Goal: Download file/media

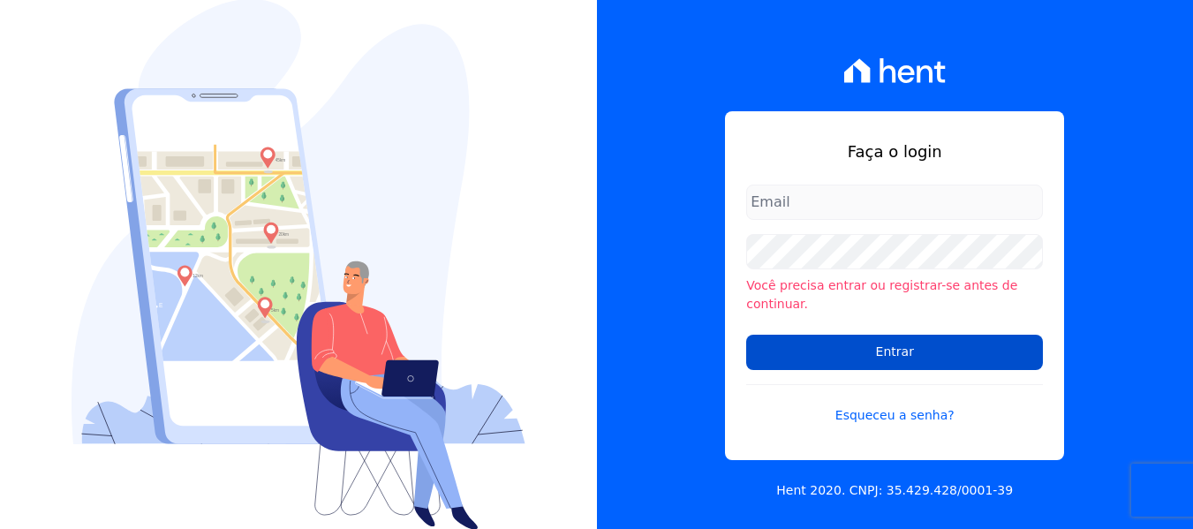
type input "amanda.piquini@quattroconstrutora.com.br"
click at [830, 348] on input "Entrar" at bounding box center [894, 352] width 297 height 35
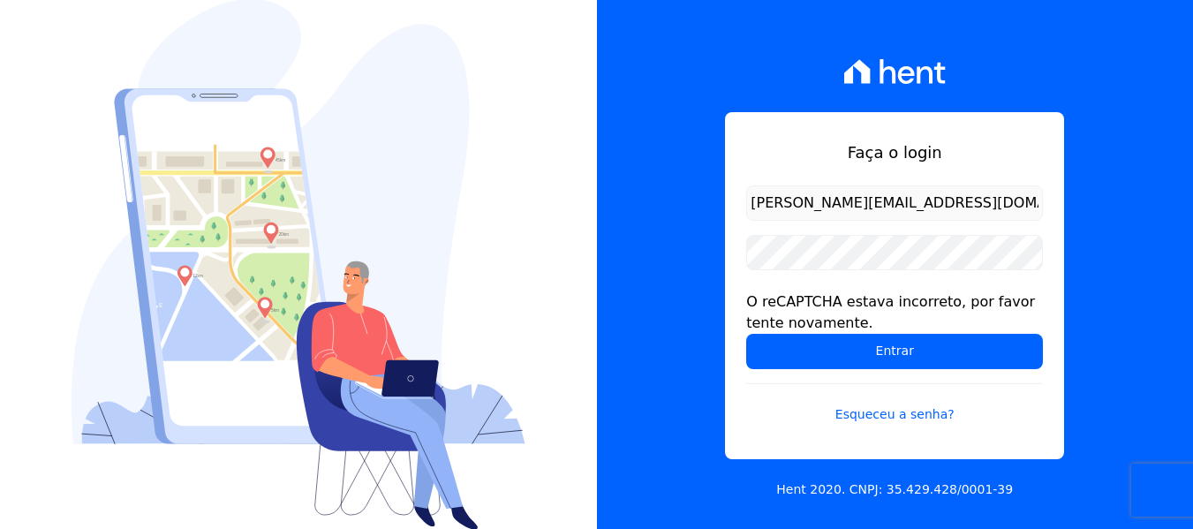
click at [642, 363] on div "Faça o login [PERSON_NAME][EMAIL_ADDRESS][DOMAIN_NAME] O reCAPTCHA estava incor…" at bounding box center [895, 264] width 597 height 529
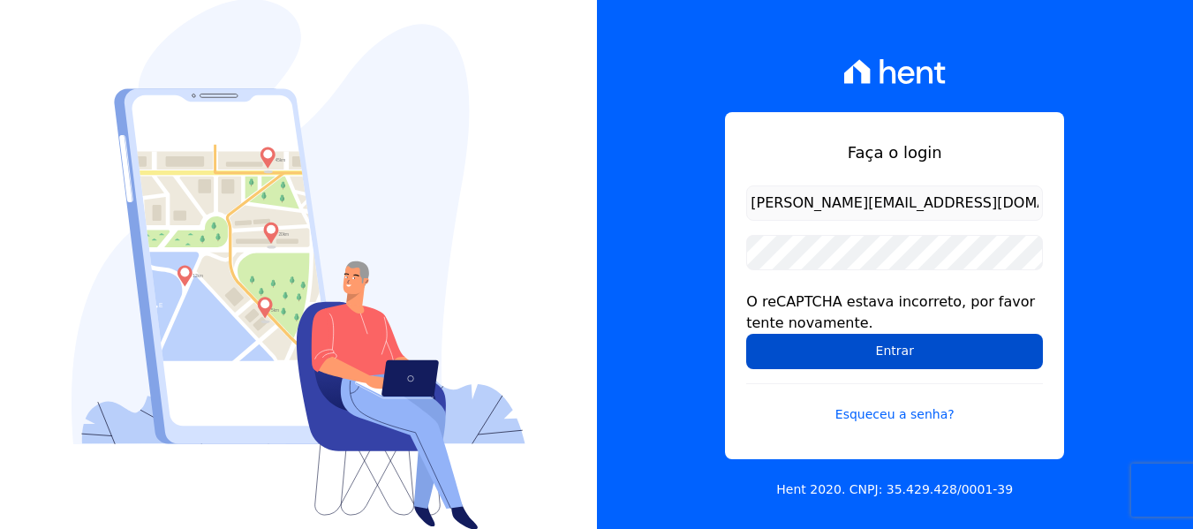
click at [797, 359] on input "Entrar" at bounding box center [894, 351] width 297 height 35
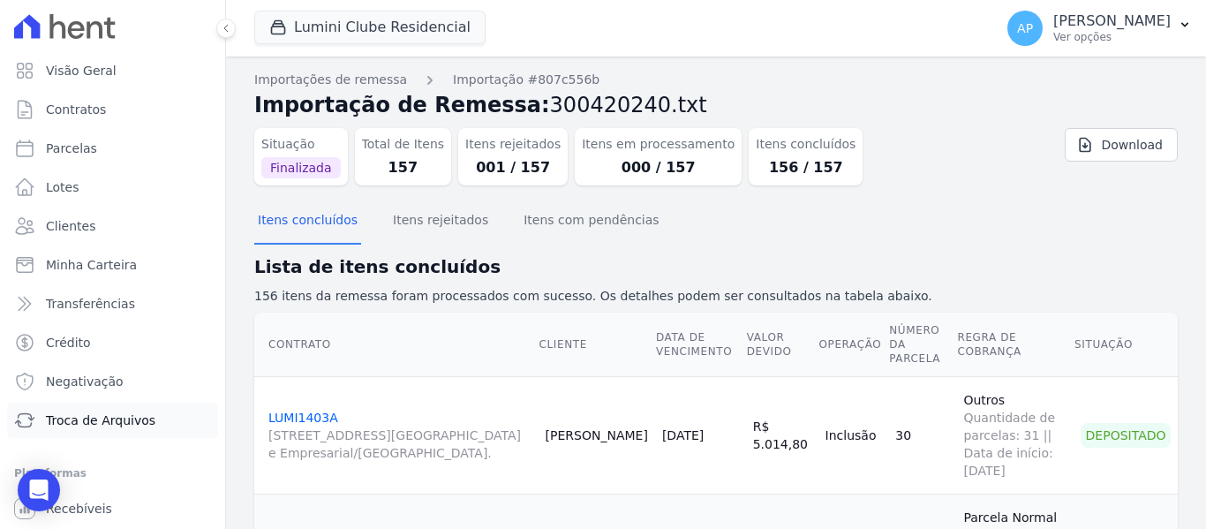
click at [162, 418] on link "Troca de Arquivos" at bounding box center [112, 420] width 211 height 35
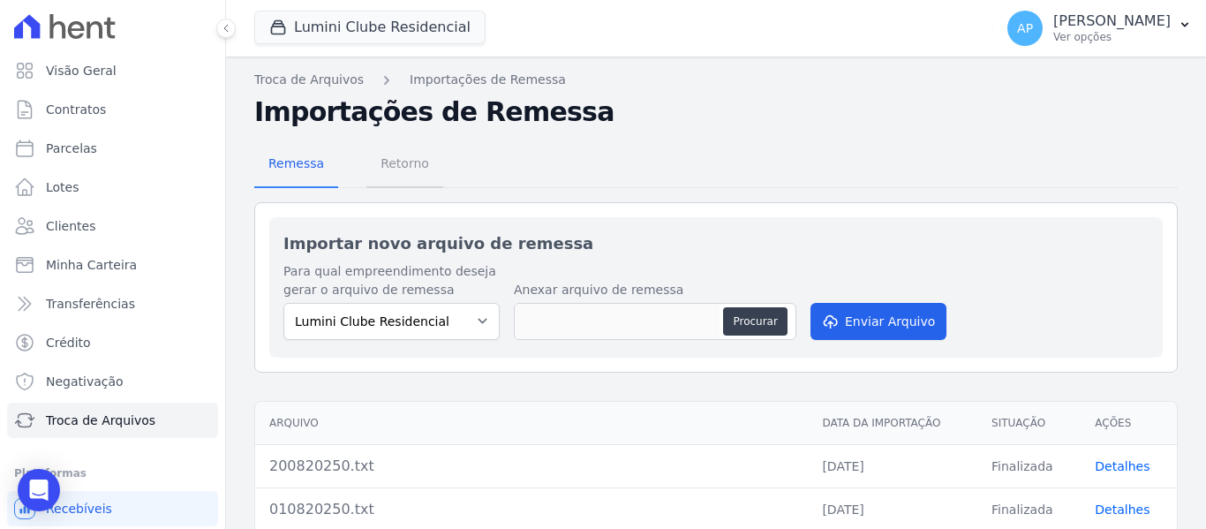
click at [396, 174] on span "Retorno" at bounding box center [405, 163] width 70 height 35
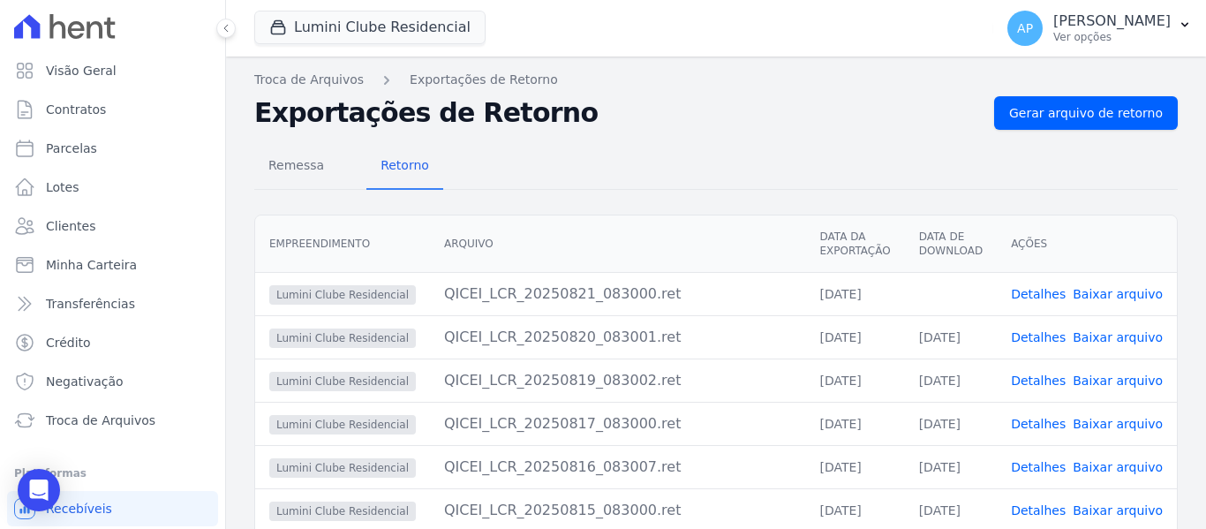
click at [1140, 297] on link "Baixar arquivo" at bounding box center [1118, 294] width 90 height 14
click at [372, 19] on button "Lumini Clube Residencial" at bounding box center [369, 28] width 231 height 34
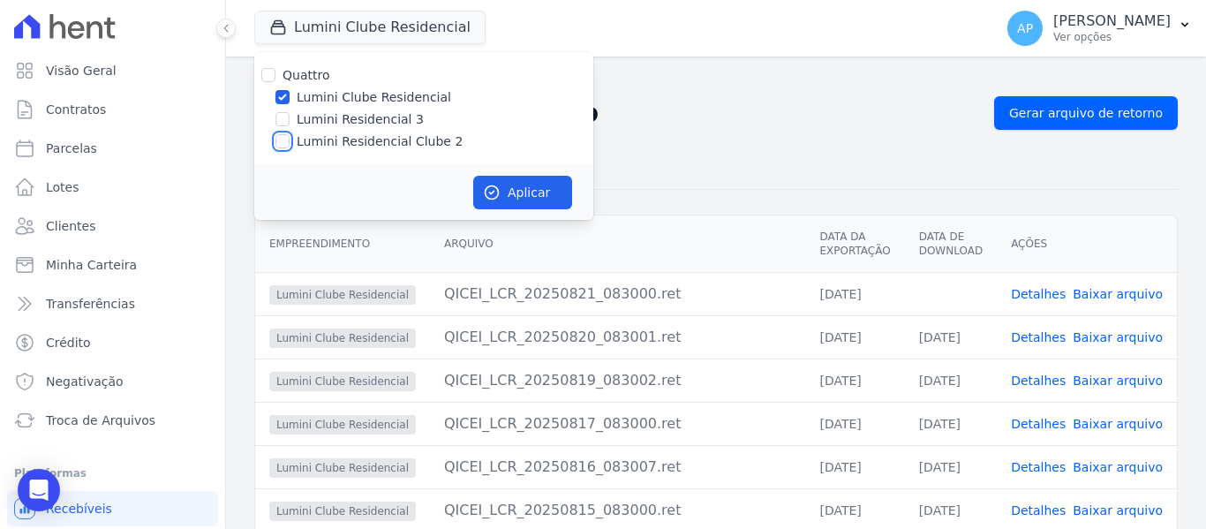
click at [282, 144] on input "Lumini Residencial Clube 2" at bounding box center [282, 141] width 14 height 14
checkbox input "true"
click at [281, 94] on input "Lumini Clube Residencial" at bounding box center [282, 97] width 14 height 14
checkbox input "false"
click at [511, 185] on button "Aplicar" at bounding box center [522, 193] width 99 height 34
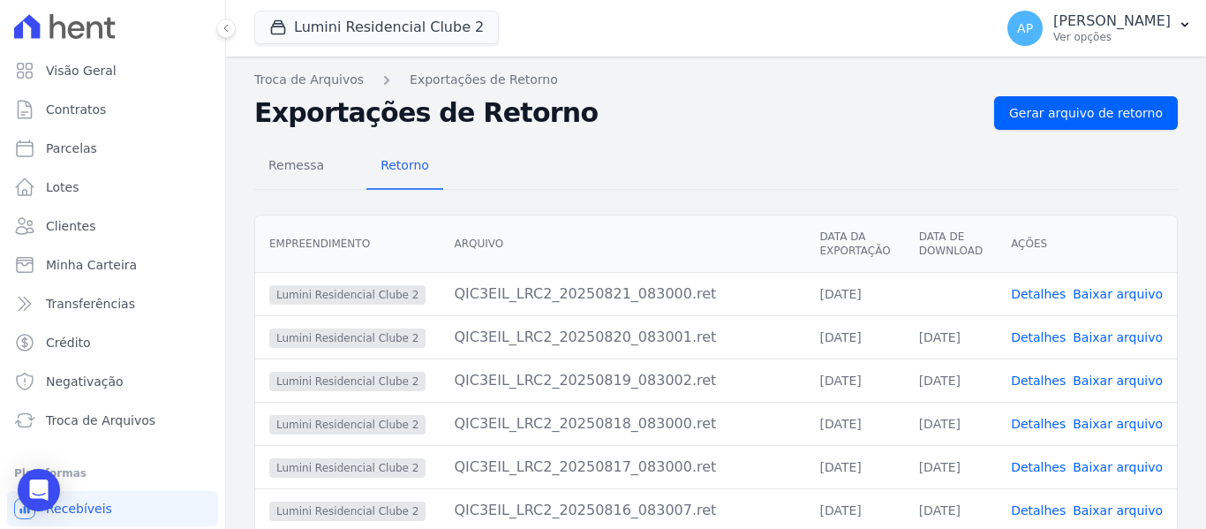
click at [1120, 296] on link "Baixar arquivo" at bounding box center [1118, 294] width 90 height 14
